Goal: Task Accomplishment & Management: Manage account settings

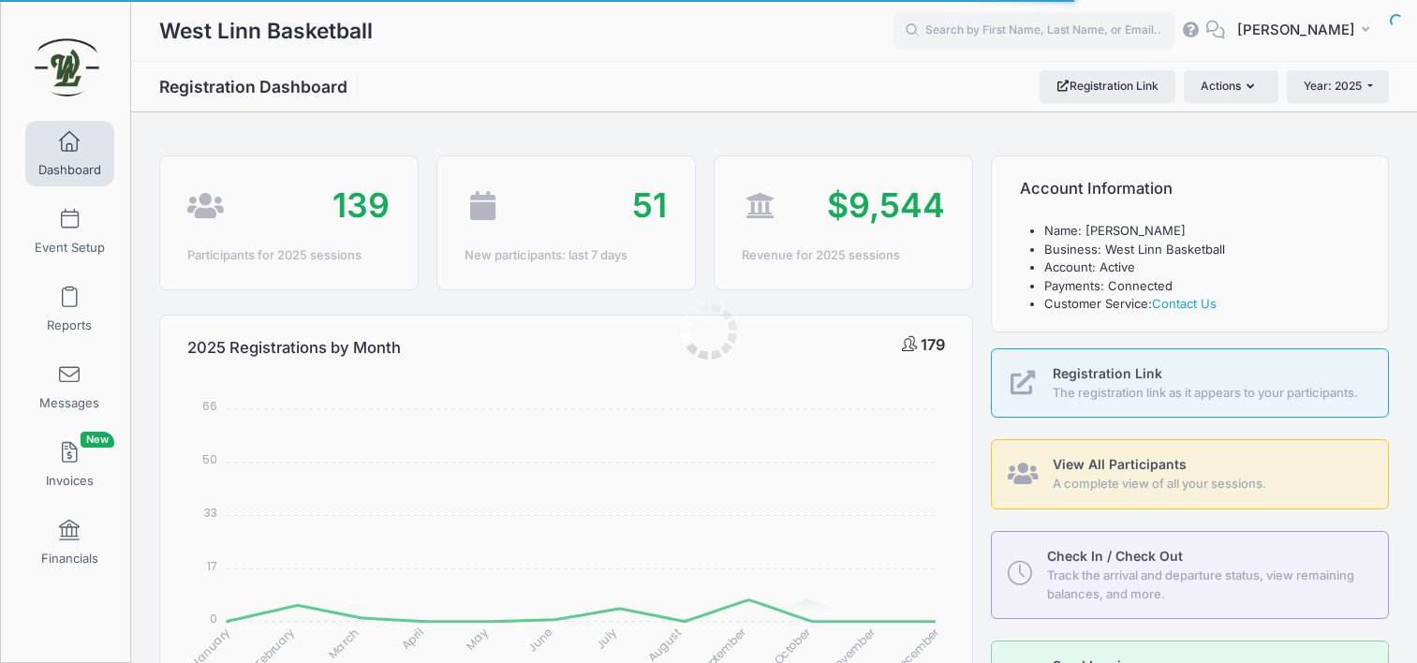
select select
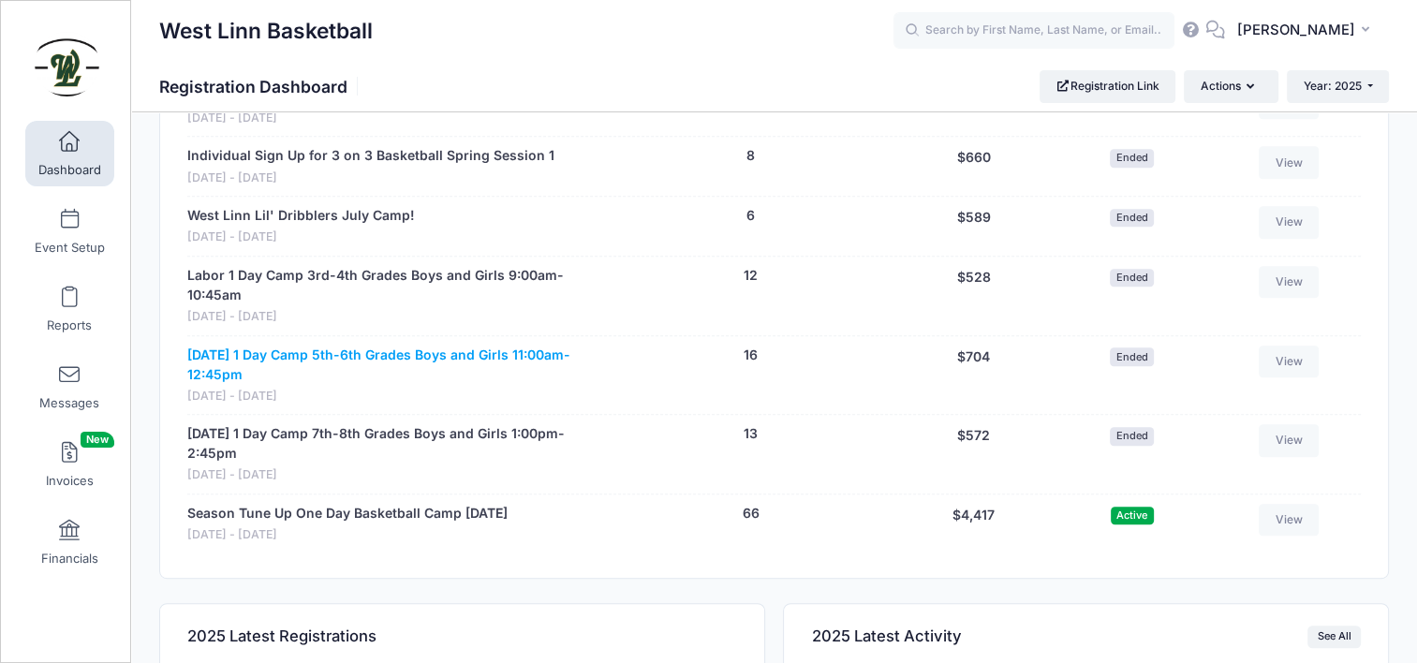
scroll to position [1030, 0]
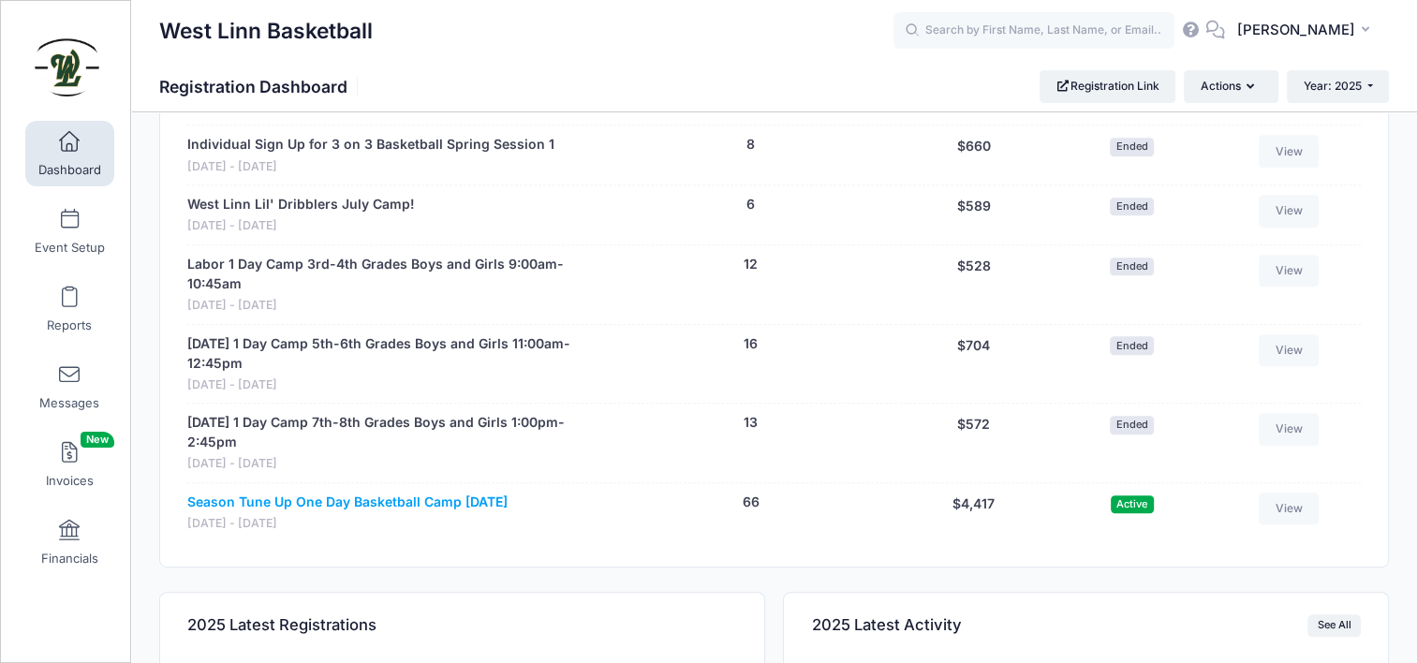
click at [433, 502] on link "Season Tune Up One Day Basketball Camp Oct. 10th" at bounding box center [347, 503] width 320 height 20
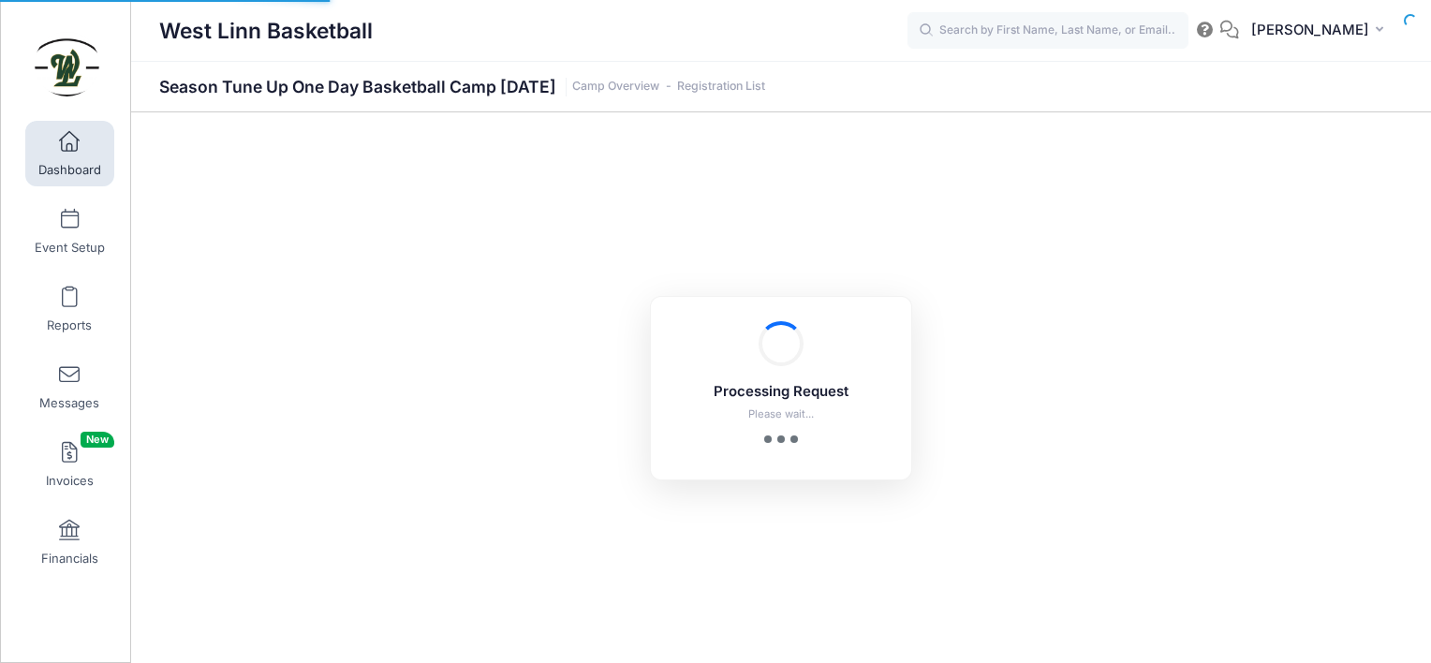
select select "10"
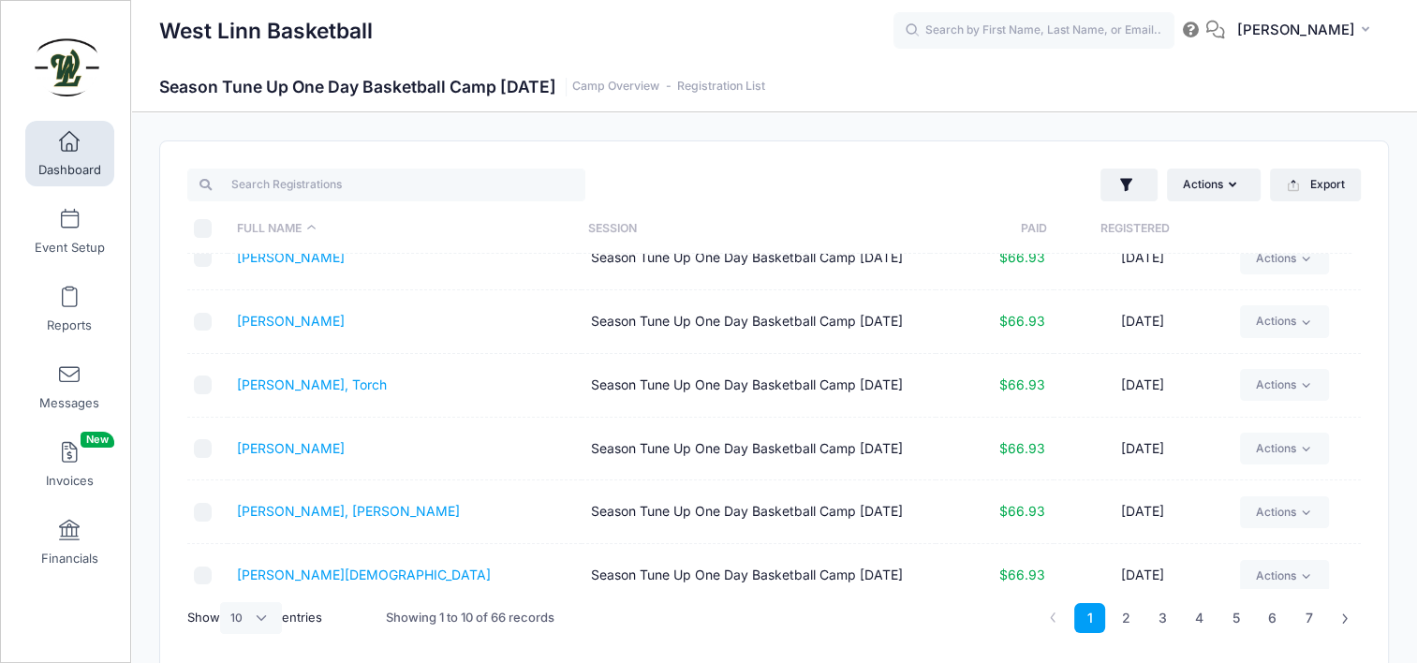
scroll to position [296, 0]
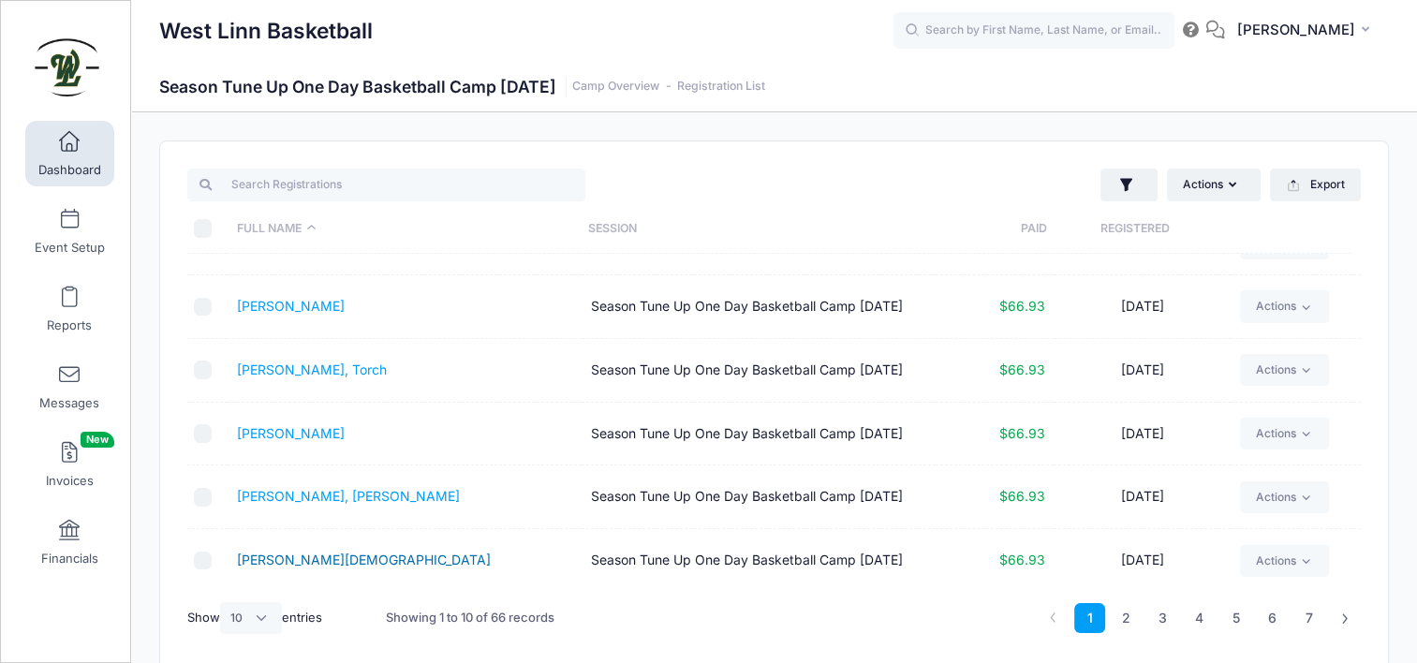
click at [330, 558] on link "[PERSON_NAME][DEMOGRAPHIC_DATA]" at bounding box center [364, 560] width 254 height 16
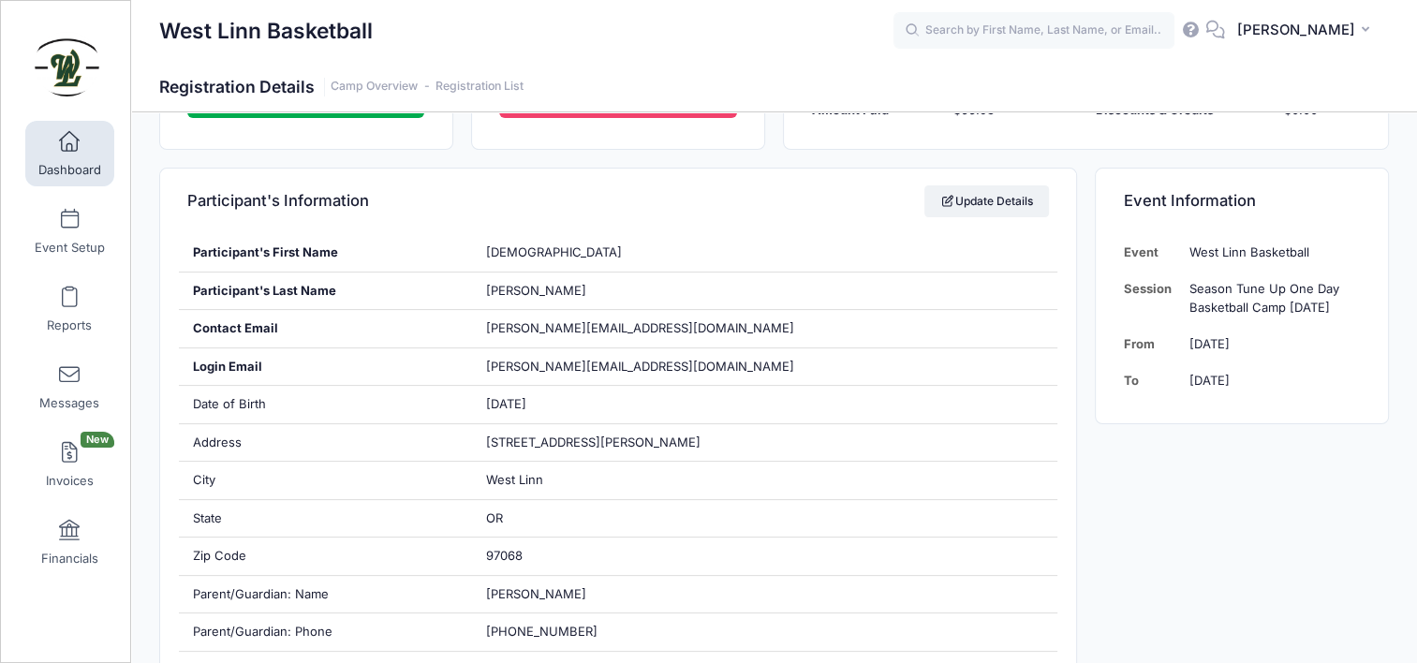
scroll to position [656, 0]
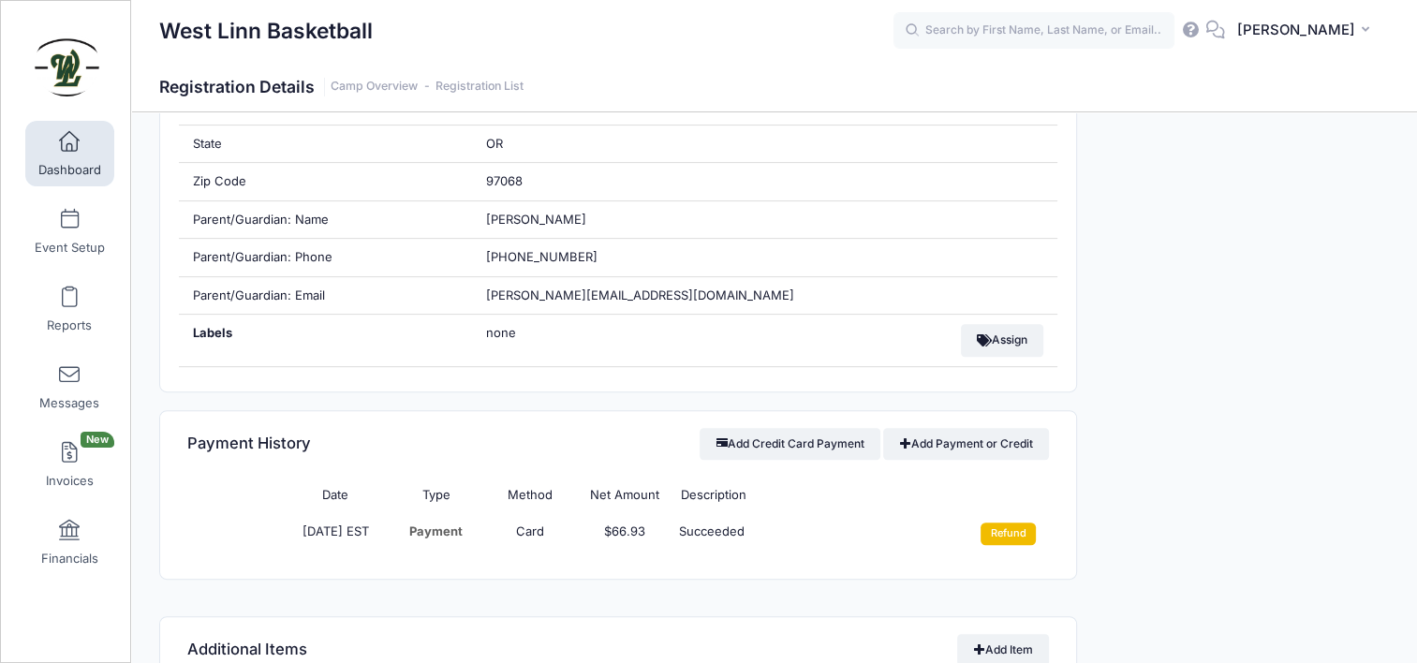
click at [1005, 532] on input "Refund" at bounding box center [1008, 534] width 55 height 22
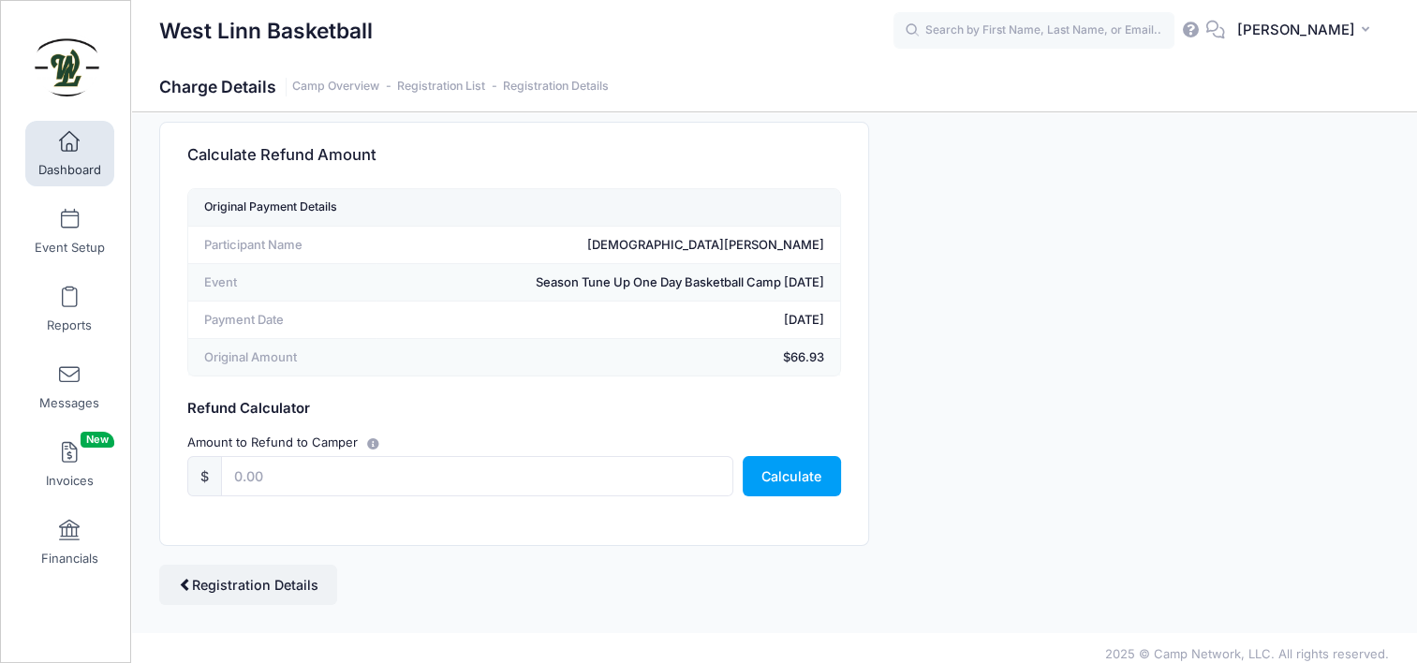
scroll to position [30, 0]
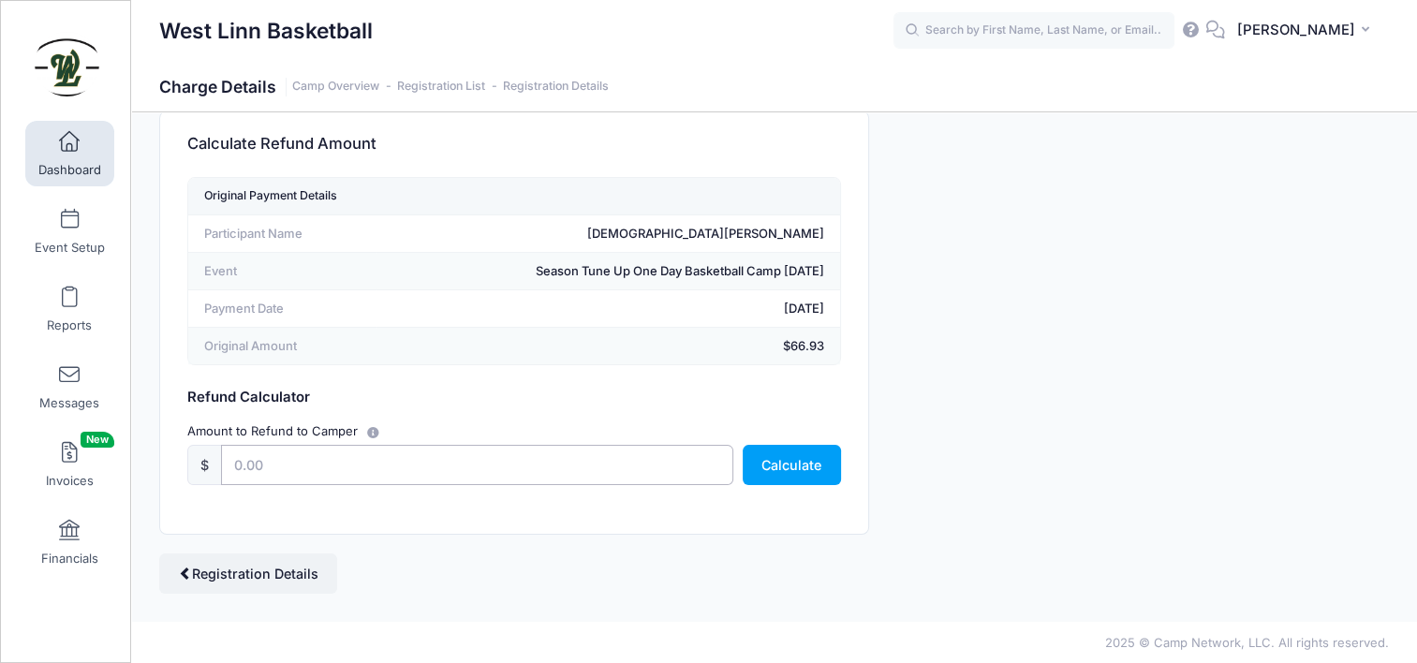
click at [285, 458] on input "text" at bounding box center [477, 465] width 512 height 40
type input "66.93"
click at [540, 509] on div "Original Payment Details Participant Name [PERSON_NAME] Event Season Tune Up On…" at bounding box center [514, 355] width 708 height 357
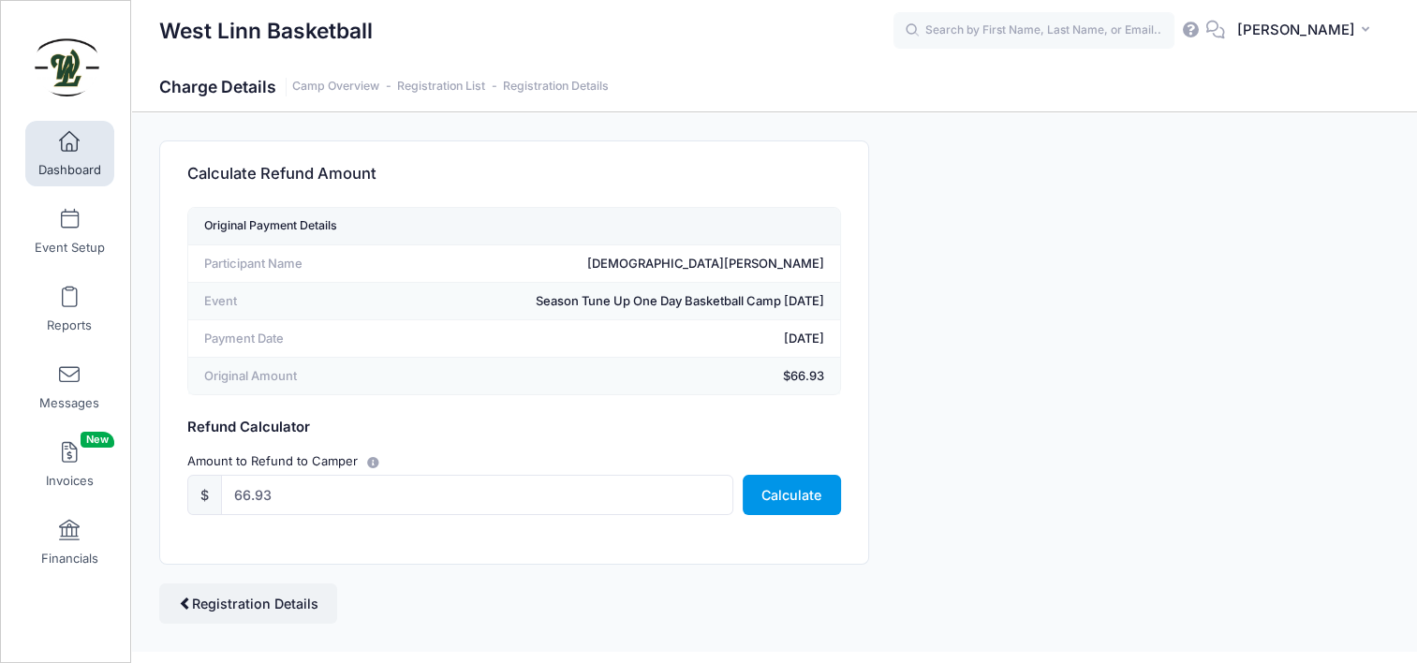
click at [817, 493] on button "Calculate" at bounding box center [792, 495] width 98 height 40
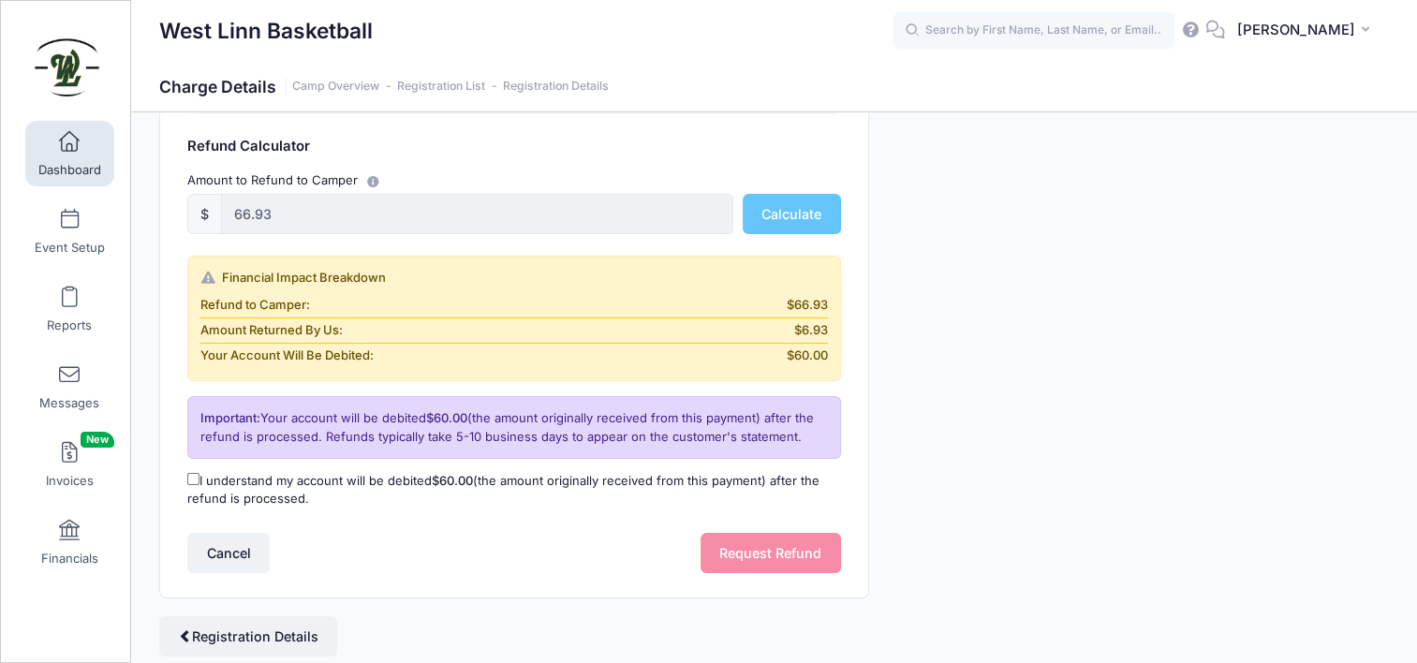
scroll to position [343, 0]
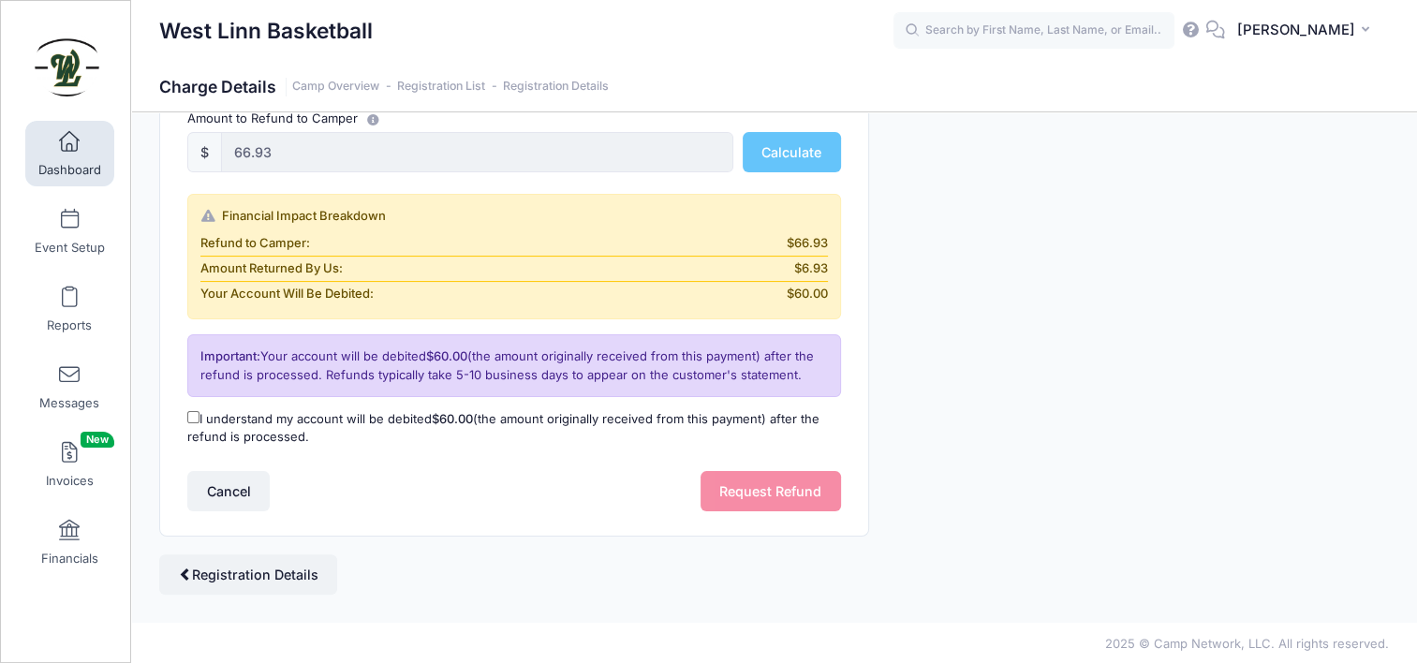
click at [191, 412] on input "I understand my account will be debited $60.00 (the amount originally received …" at bounding box center [193, 417] width 12 height 12
checkbox input "true"
click at [790, 495] on button "Request Refund" at bounding box center [771, 491] width 141 height 40
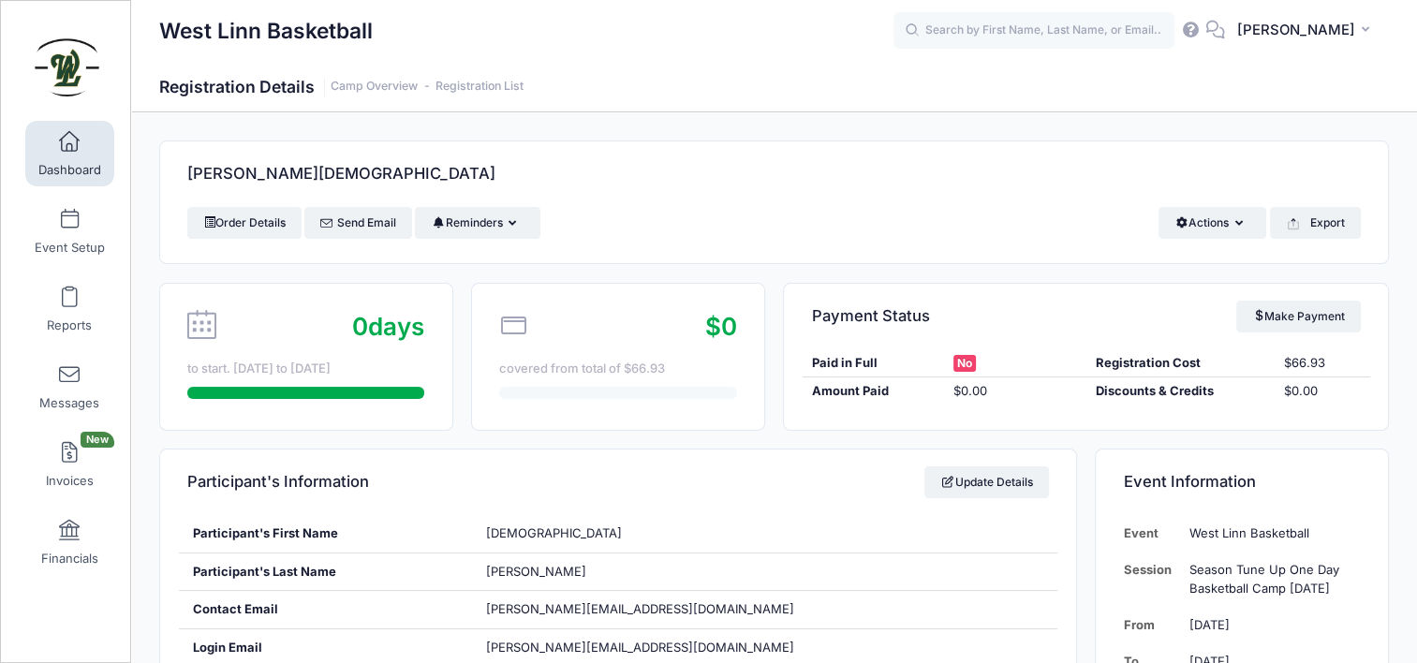
click at [69, 150] on span at bounding box center [69, 142] width 0 height 21
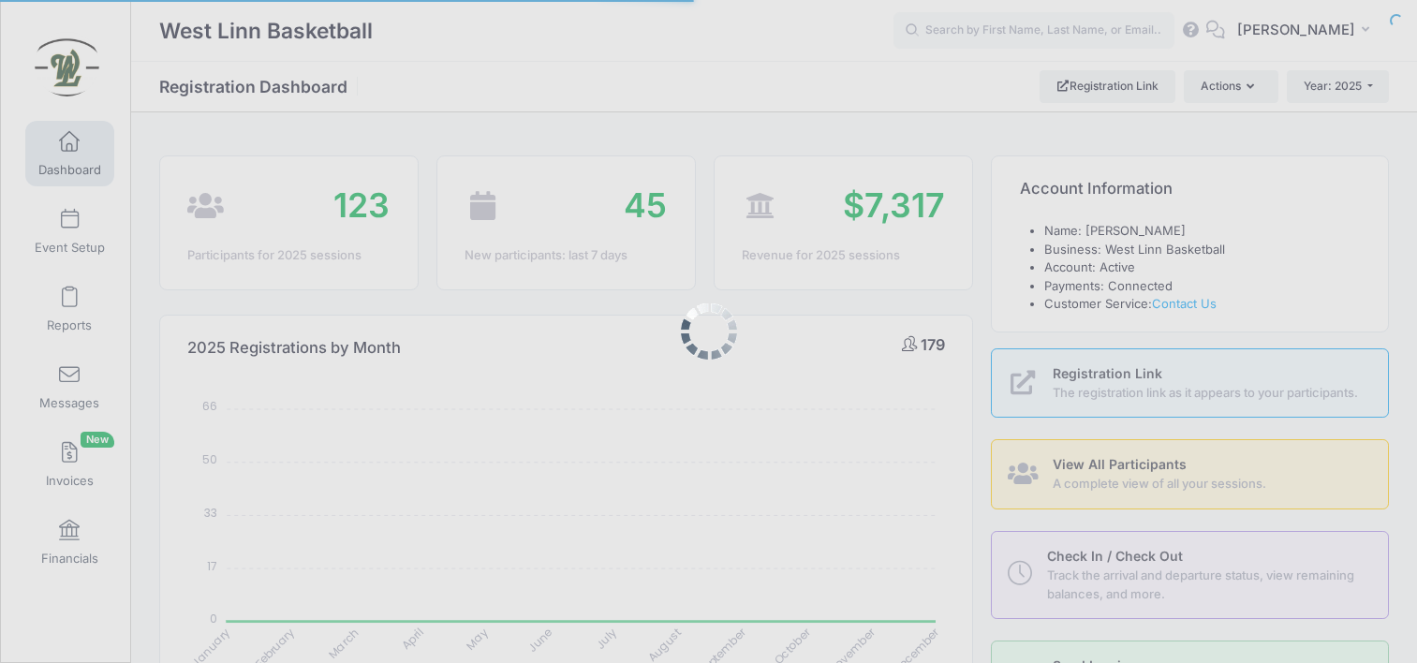
select select
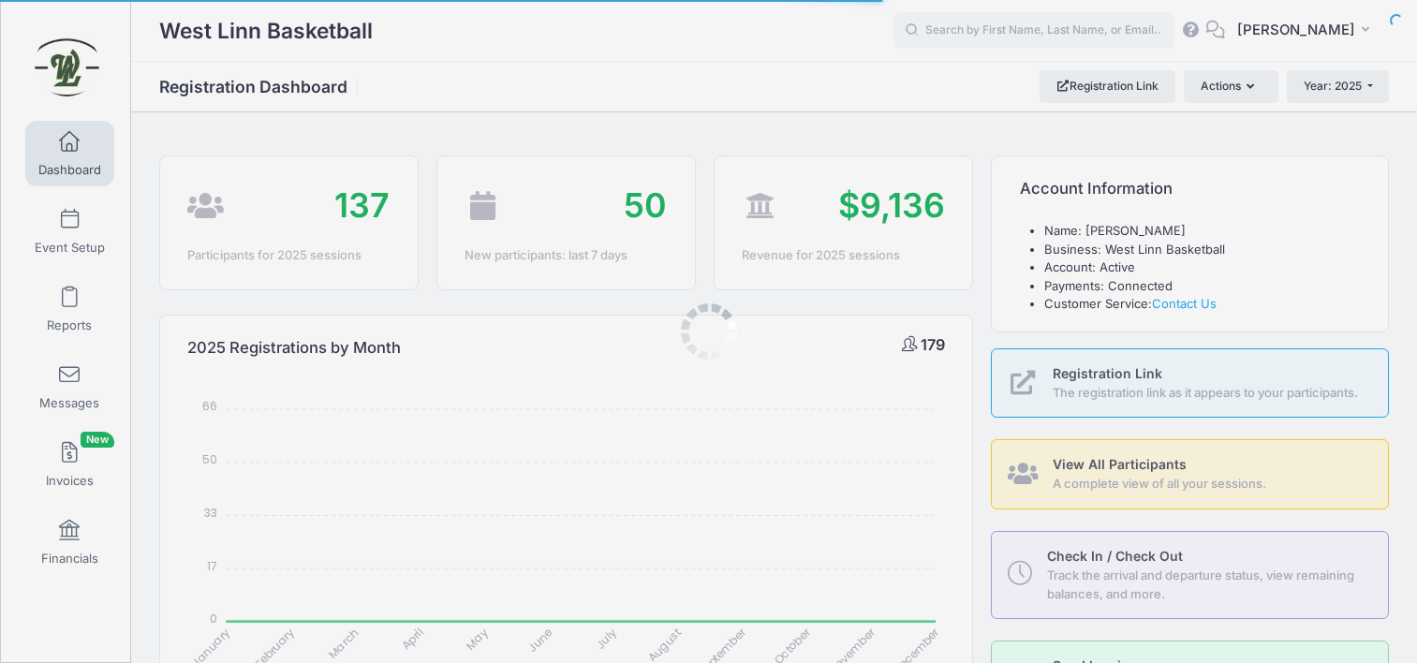
select select
